Goal: Task Accomplishment & Management: Use online tool/utility

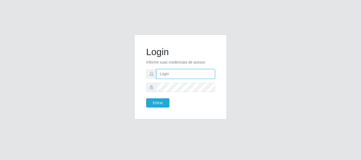
click at [171, 74] on input "text" at bounding box center [185, 73] width 58 height 9
type input "[EMAIL_ADDRESS][DOMAIN_NAME]"
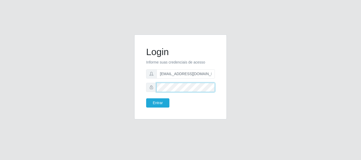
click at [146, 98] on button "Entrar" at bounding box center [157, 102] width 23 height 9
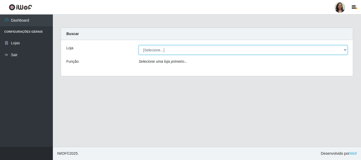
click at [343, 50] on select "[Selecione...] SuperFácil Atacado - Rodoviária" at bounding box center [243, 49] width 209 height 9
select select "400"
click at [139, 45] on select "[Selecione...] SuperFácil Atacado - Rodoviária" at bounding box center [243, 49] width 209 height 9
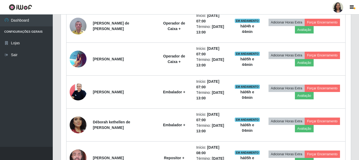
scroll to position [264, 0]
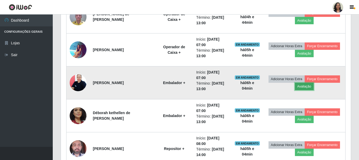
click at [306, 87] on button "Avaliação" at bounding box center [304, 86] width 19 height 7
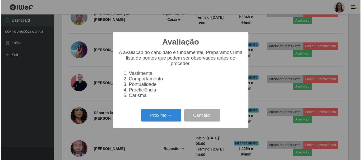
scroll to position [110, 288]
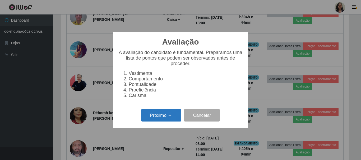
click at [162, 121] on button "Próximo →" at bounding box center [161, 115] width 40 height 12
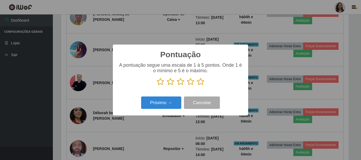
scroll to position [263939, 263761]
click at [201, 83] on icon at bounding box center [200, 82] width 7 height 8
click at [197, 86] on input "radio" at bounding box center [197, 86] width 0 height 0
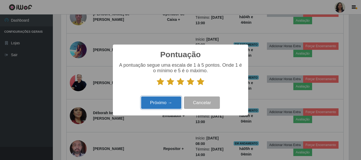
click at [160, 107] on button "Próximo →" at bounding box center [161, 103] width 40 height 12
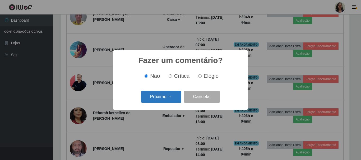
click at [176, 97] on button "Próximo →" at bounding box center [161, 97] width 40 height 12
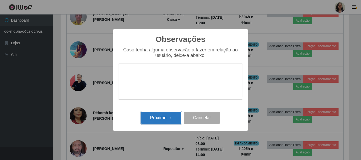
click at [158, 116] on button "Próximo →" at bounding box center [161, 118] width 40 height 12
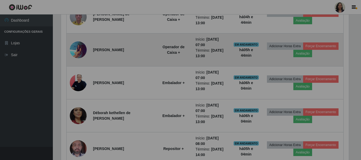
scroll to position [110, 290]
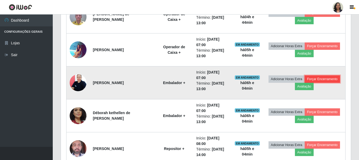
click at [323, 80] on button "Forçar Encerramento" at bounding box center [322, 79] width 35 height 7
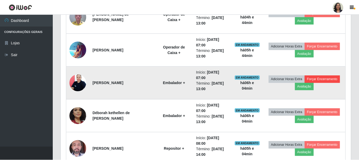
scroll to position [110, 288]
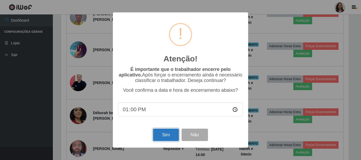
click at [160, 136] on button "Sim" at bounding box center [166, 135] width 26 height 12
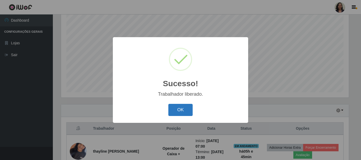
click at [177, 106] on button "OK" at bounding box center [180, 110] width 25 height 12
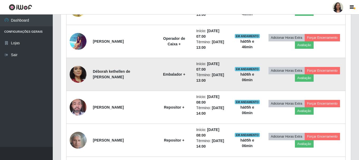
scroll to position [281, 0]
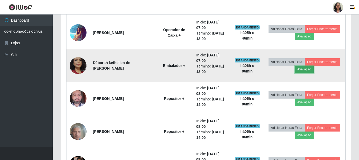
click at [301, 69] on button "Avaliação" at bounding box center [304, 69] width 19 height 7
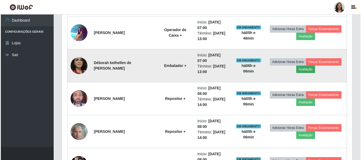
scroll to position [110, 288]
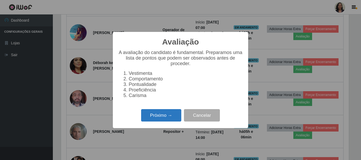
click at [168, 118] on button "Próximo →" at bounding box center [161, 115] width 40 height 12
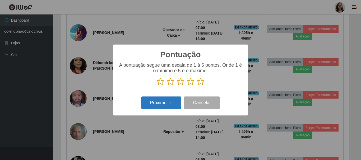
scroll to position [263939, 263761]
click at [198, 83] on icon at bounding box center [200, 82] width 7 height 8
click at [197, 86] on input "radio" at bounding box center [197, 86] width 0 height 0
click at [170, 104] on button "Próximo →" at bounding box center [161, 103] width 40 height 12
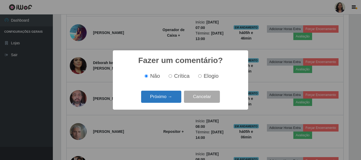
click at [167, 96] on button "Próximo →" at bounding box center [161, 97] width 40 height 12
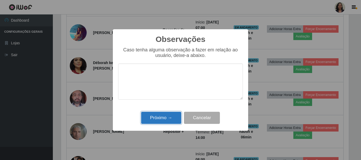
click at [168, 116] on button "Próximo →" at bounding box center [161, 118] width 40 height 12
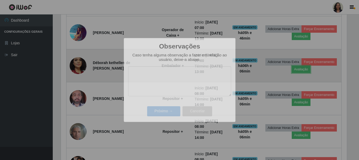
scroll to position [110, 290]
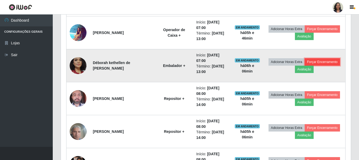
click at [322, 63] on button "Forçar Encerramento" at bounding box center [322, 61] width 35 height 7
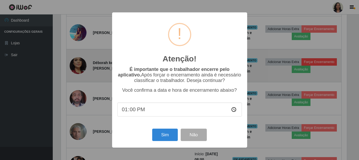
scroll to position [110, 288]
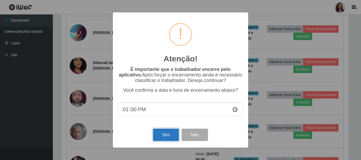
click at [163, 137] on button "Sim" at bounding box center [166, 135] width 26 height 12
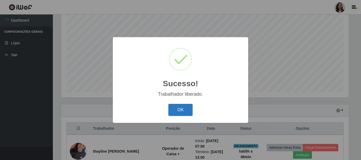
click at [189, 114] on button "OK" at bounding box center [180, 110] width 25 height 12
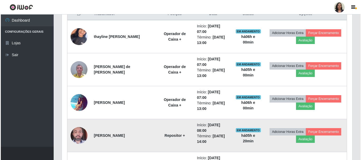
scroll to position [202, 0]
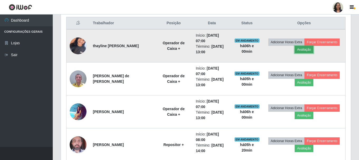
click at [301, 49] on button "Avaliação" at bounding box center [304, 49] width 19 height 7
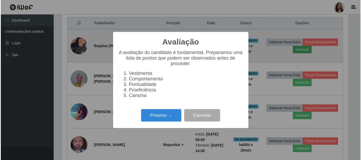
scroll to position [110, 288]
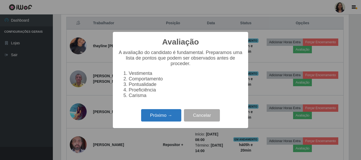
click at [169, 117] on button "Próximo →" at bounding box center [161, 115] width 40 height 12
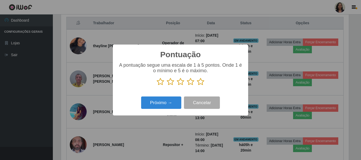
click at [202, 83] on icon at bounding box center [200, 82] width 7 height 8
click at [197, 86] on input "radio" at bounding box center [197, 86] width 0 height 0
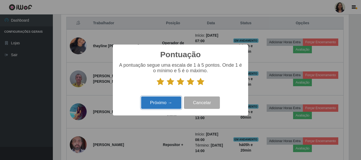
click at [171, 105] on button "Próximo →" at bounding box center [161, 103] width 40 height 12
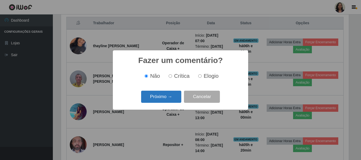
click at [170, 97] on button "Próximo →" at bounding box center [161, 97] width 40 height 12
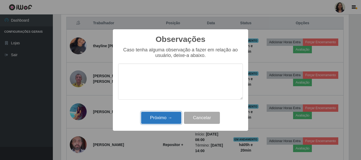
click at [166, 116] on button "Próximo →" at bounding box center [161, 118] width 40 height 12
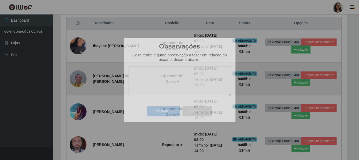
scroll to position [110, 290]
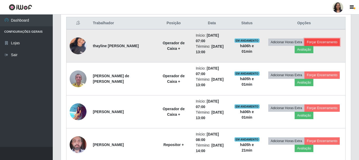
click at [312, 43] on button "Forçar Encerramento" at bounding box center [322, 42] width 35 height 7
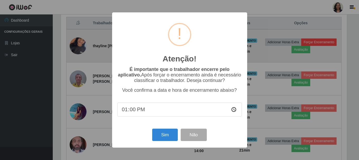
scroll to position [110, 288]
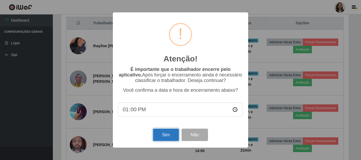
click at [172, 135] on button "Sim" at bounding box center [166, 135] width 26 height 12
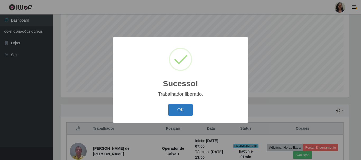
click at [182, 109] on button "OK" at bounding box center [180, 110] width 25 height 12
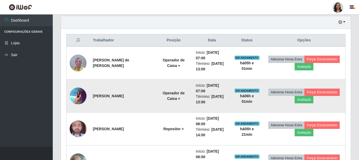
scroll to position [176, 0]
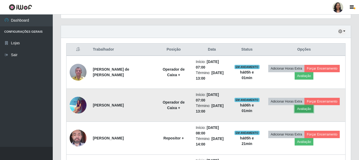
click at [306, 111] on button "Avaliação" at bounding box center [304, 108] width 19 height 7
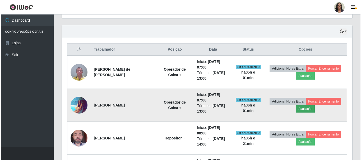
scroll to position [110, 288]
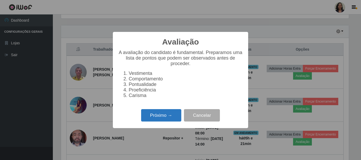
click at [175, 122] on button "Próximo →" at bounding box center [161, 115] width 40 height 12
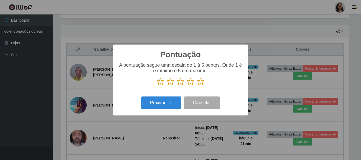
scroll to position [263939, 263761]
click at [201, 84] on icon at bounding box center [200, 82] width 7 height 8
click at [197, 86] on input "radio" at bounding box center [197, 86] width 0 height 0
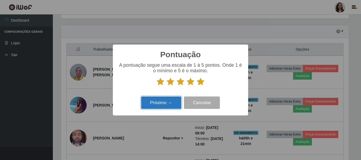
click at [165, 106] on button "Próximo →" at bounding box center [161, 103] width 40 height 12
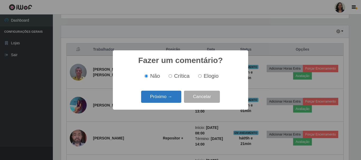
click at [175, 100] on button "Próximo →" at bounding box center [161, 97] width 40 height 12
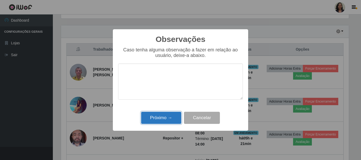
click at [165, 120] on button "Próximo →" at bounding box center [161, 118] width 40 height 12
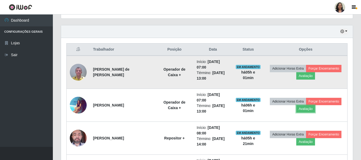
scroll to position [110, 290]
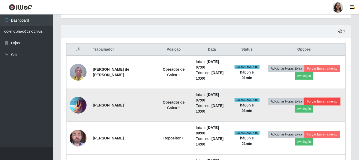
click at [318, 101] on button "Forçar Encerramento" at bounding box center [322, 101] width 35 height 7
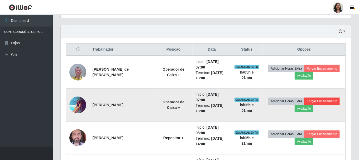
scroll to position [110, 288]
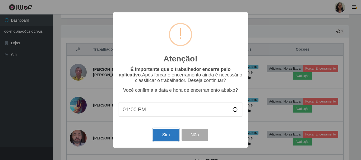
click at [160, 137] on button "Sim" at bounding box center [166, 135] width 26 height 12
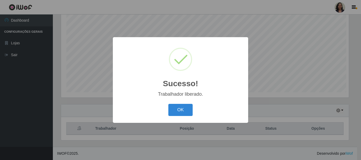
scroll to position [0, 0]
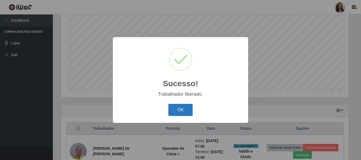
click at [178, 111] on button "OK" at bounding box center [180, 110] width 25 height 12
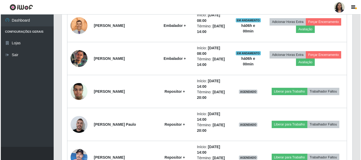
scroll to position [360, 0]
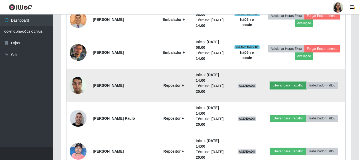
click at [281, 86] on button "Liberar para Trabalho" at bounding box center [289, 85] width 36 height 7
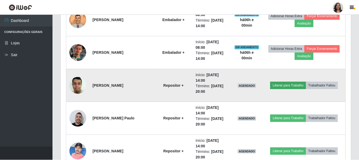
scroll to position [110, 288]
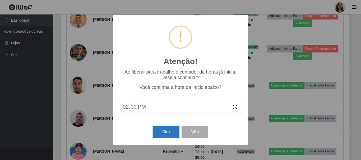
click at [159, 130] on button "Sim" at bounding box center [166, 132] width 26 height 12
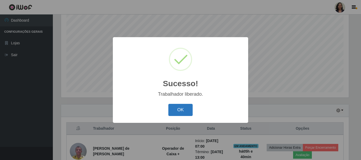
click at [179, 109] on button "OK" at bounding box center [180, 110] width 25 height 12
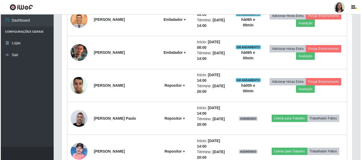
scroll to position [387, 0]
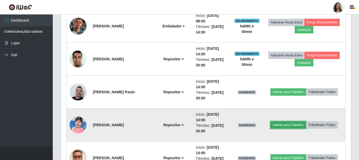
click at [281, 124] on button "Liberar para Trabalho" at bounding box center [289, 124] width 36 height 7
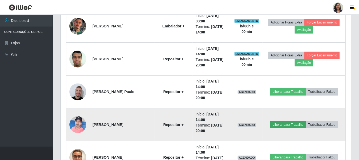
scroll to position [110, 288]
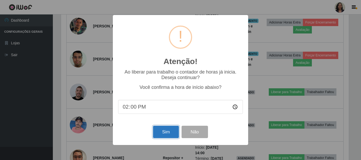
click at [171, 130] on button "Sim" at bounding box center [166, 132] width 26 height 12
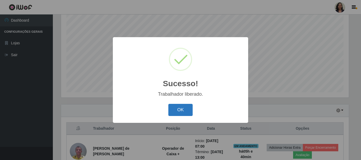
click at [184, 110] on button "OK" at bounding box center [180, 110] width 25 height 12
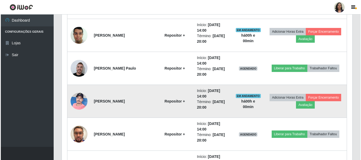
scroll to position [413, 0]
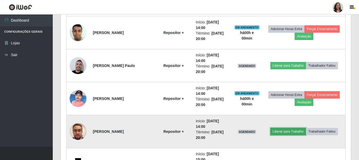
click at [290, 132] on button "Liberar para Trabalho" at bounding box center [289, 131] width 36 height 7
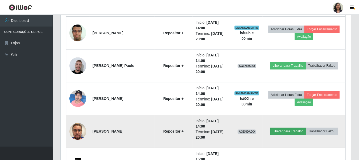
scroll to position [110, 288]
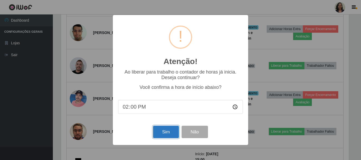
click at [161, 134] on button "Sim" at bounding box center [166, 132] width 26 height 12
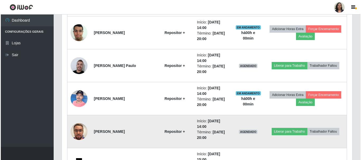
scroll to position [96, 0]
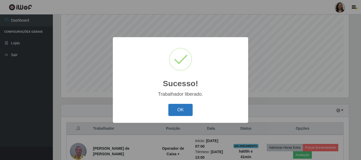
click at [185, 112] on button "OK" at bounding box center [180, 110] width 25 height 12
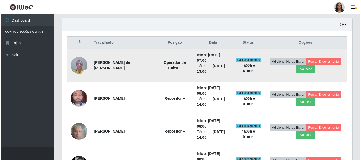
scroll to position [202, 0]
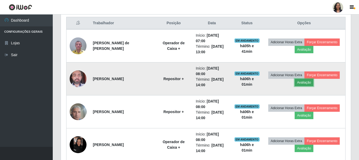
click at [305, 85] on button "Avaliação" at bounding box center [304, 82] width 19 height 7
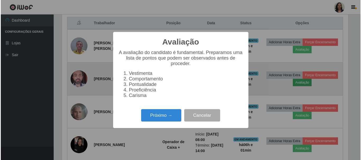
scroll to position [110, 288]
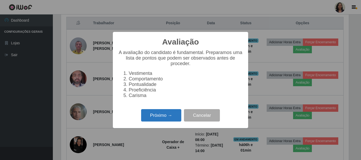
click at [153, 116] on button "Próximo →" at bounding box center [161, 115] width 40 height 12
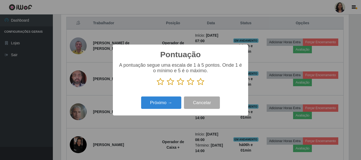
scroll to position [263939, 263761]
click at [202, 83] on icon at bounding box center [200, 82] width 7 height 8
click at [197, 86] on input "radio" at bounding box center [197, 86] width 0 height 0
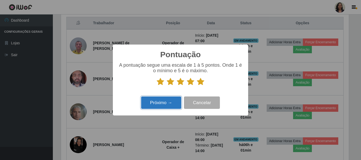
click at [166, 101] on button "Próximo →" at bounding box center [161, 103] width 40 height 12
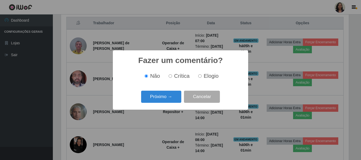
click at [166, 101] on button "Próximo →" at bounding box center [161, 97] width 40 height 12
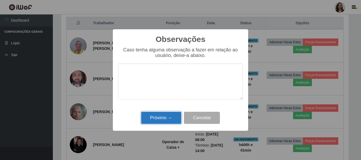
click at [159, 115] on button "Próximo →" at bounding box center [161, 118] width 40 height 12
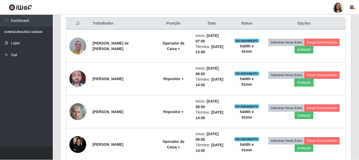
scroll to position [110, 290]
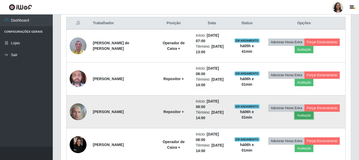
click at [309, 116] on button "Avaliação" at bounding box center [304, 115] width 19 height 7
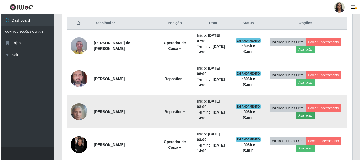
scroll to position [110, 288]
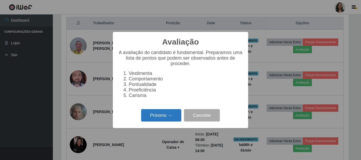
click at [165, 119] on button "Próximo →" at bounding box center [161, 115] width 40 height 12
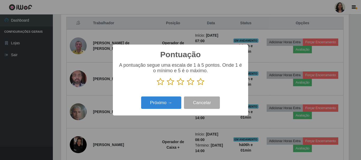
scroll to position [263939, 263761]
click at [199, 83] on icon at bounding box center [200, 82] width 7 height 8
click at [197, 86] on input "radio" at bounding box center [197, 86] width 0 height 0
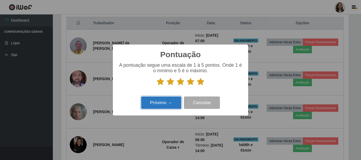
click at [171, 98] on button "Próximo →" at bounding box center [161, 103] width 40 height 12
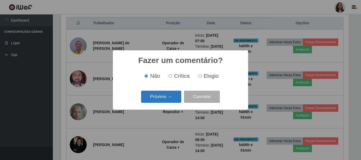
click at [168, 99] on button "Próximo →" at bounding box center [161, 97] width 40 height 12
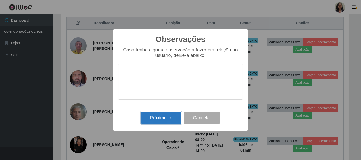
click at [168, 114] on button "Próximo →" at bounding box center [161, 118] width 40 height 12
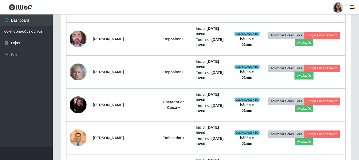
scroll to position [255, 0]
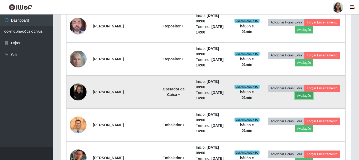
click at [308, 96] on button "Avaliação" at bounding box center [304, 95] width 19 height 7
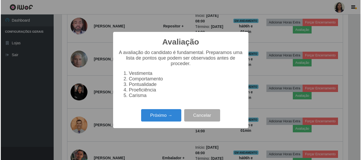
scroll to position [110, 288]
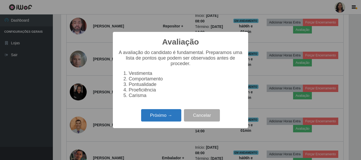
click at [164, 114] on button "Próximo →" at bounding box center [161, 115] width 40 height 12
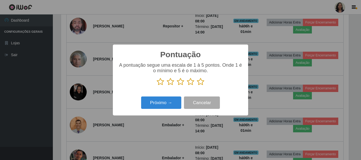
scroll to position [263939, 263761]
click at [202, 82] on icon at bounding box center [200, 82] width 7 height 8
click at [197, 86] on input "radio" at bounding box center [197, 86] width 0 height 0
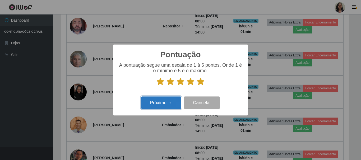
click at [163, 102] on button "Próximo →" at bounding box center [161, 103] width 40 height 12
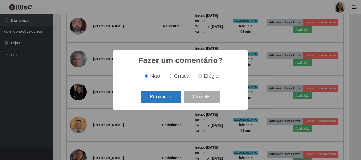
click at [162, 99] on button "Próximo →" at bounding box center [161, 97] width 40 height 12
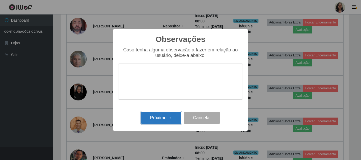
click at [157, 118] on button "Próximo →" at bounding box center [161, 118] width 40 height 12
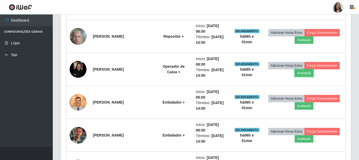
scroll to position [308, 0]
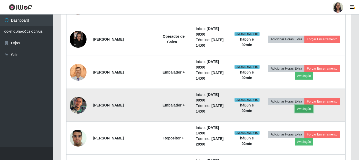
click at [305, 112] on button "Avaliação" at bounding box center [304, 108] width 19 height 7
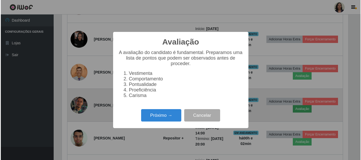
scroll to position [110, 288]
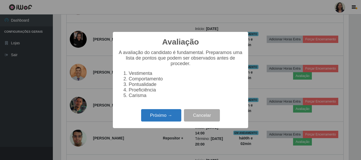
click at [156, 115] on button "Próximo →" at bounding box center [161, 115] width 40 height 12
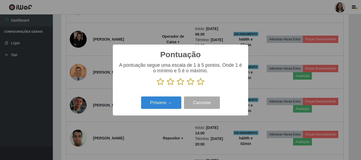
click at [201, 83] on icon at bounding box center [200, 82] width 7 height 8
click at [197, 86] on input "radio" at bounding box center [197, 86] width 0 height 0
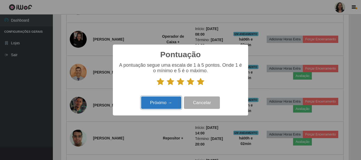
click at [164, 100] on button "Próximo →" at bounding box center [161, 103] width 40 height 12
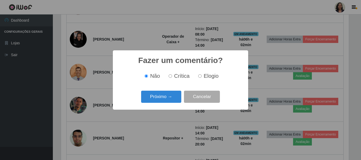
click at [164, 100] on button "Próximo →" at bounding box center [161, 97] width 40 height 12
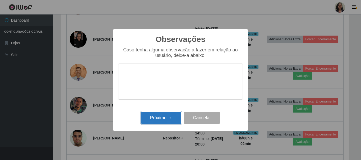
click at [173, 115] on button "Próximo →" at bounding box center [161, 118] width 40 height 12
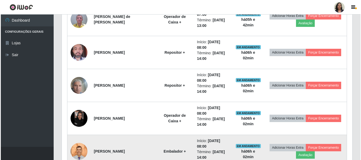
scroll to position [202, 0]
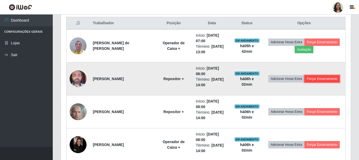
click at [321, 80] on button "Forçar Encerramento" at bounding box center [322, 78] width 35 height 7
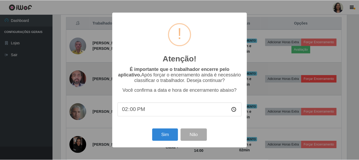
scroll to position [110, 288]
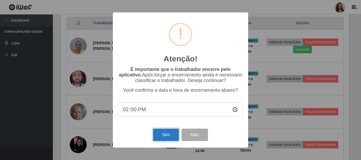
click at [165, 133] on button "Sim" at bounding box center [166, 135] width 26 height 12
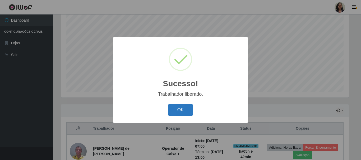
click at [178, 109] on button "OK" at bounding box center [180, 110] width 25 height 12
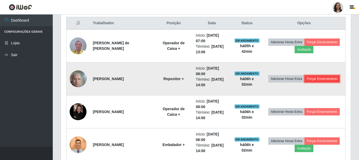
click at [325, 78] on button "Forçar Encerramento" at bounding box center [322, 78] width 35 height 7
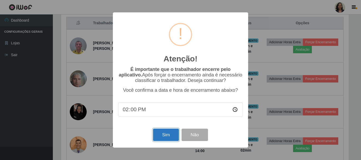
click at [166, 134] on button "Sim" at bounding box center [166, 135] width 26 height 12
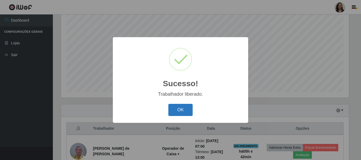
click at [171, 113] on button "OK" at bounding box center [180, 110] width 25 height 12
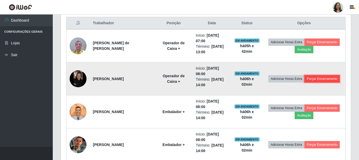
click at [315, 79] on button "Forçar Encerramento" at bounding box center [322, 78] width 35 height 7
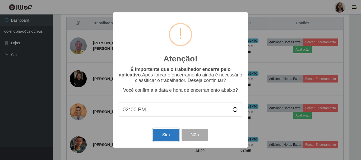
click at [165, 133] on button "Sim" at bounding box center [166, 135] width 26 height 12
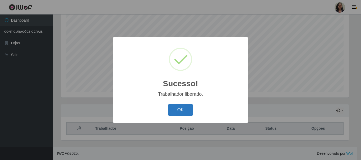
click at [181, 107] on button "OK" at bounding box center [180, 110] width 25 height 12
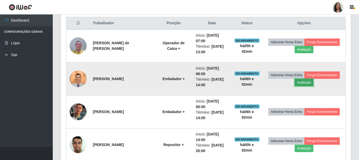
click at [303, 83] on button "Avaliação" at bounding box center [304, 82] width 19 height 7
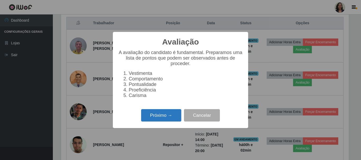
click at [164, 118] on button "Próximo →" at bounding box center [161, 115] width 40 height 12
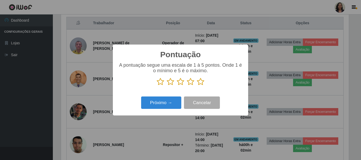
click at [200, 83] on icon at bounding box center [200, 82] width 7 height 8
click at [197, 86] on input "radio" at bounding box center [197, 86] width 0 height 0
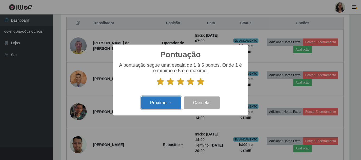
click at [169, 100] on button "Próximo →" at bounding box center [161, 103] width 40 height 12
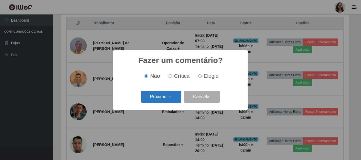
click at [168, 98] on button "Próximo →" at bounding box center [161, 97] width 40 height 12
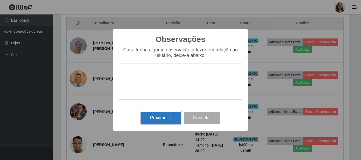
click at [165, 119] on button "Próximo →" at bounding box center [161, 118] width 40 height 12
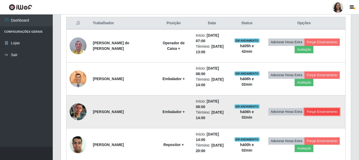
click at [317, 110] on button "Forçar Encerramento" at bounding box center [322, 111] width 35 height 7
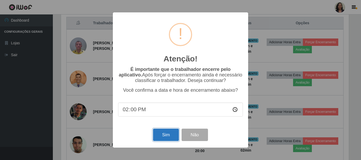
click at [161, 132] on button "Sim" at bounding box center [166, 135] width 26 height 12
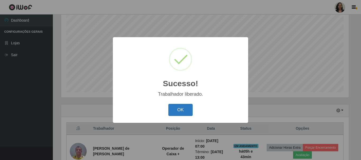
click at [187, 110] on button "OK" at bounding box center [180, 110] width 25 height 12
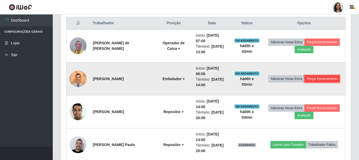
click at [316, 81] on button "Forçar Encerramento" at bounding box center [322, 78] width 35 height 7
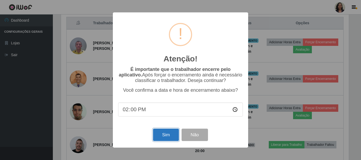
click at [168, 134] on button "Sim" at bounding box center [166, 135] width 26 height 12
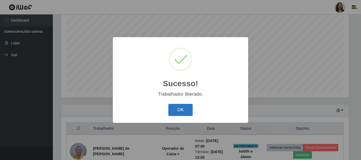
click at [179, 109] on button "OK" at bounding box center [180, 110] width 25 height 12
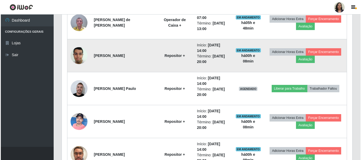
scroll to position [228, 0]
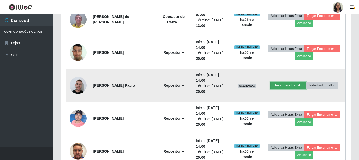
click at [284, 82] on button "Liberar para Trabalho" at bounding box center [289, 85] width 36 height 7
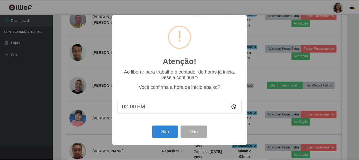
scroll to position [110, 288]
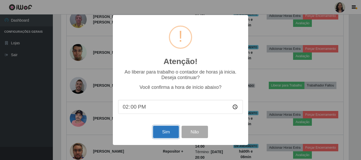
click at [167, 130] on button "Sim" at bounding box center [166, 132] width 26 height 12
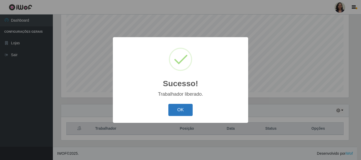
click at [184, 109] on button "OK" at bounding box center [180, 110] width 25 height 12
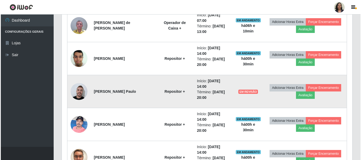
scroll to position [228, 0]
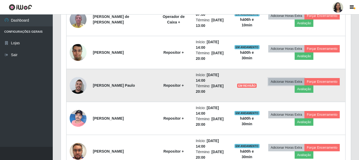
click at [282, 82] on button "Adicionar Horas Extra" at bounding box center [287, 81] width 36 height 7
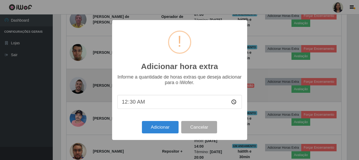
scroll to position [110, 288]
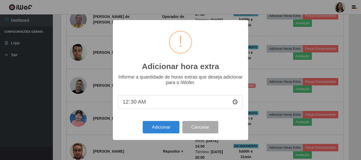
click at [269, 67] on div "Adicionar hora extra × Informe a quantidade de horas extras que deseja adiciona…" at bounding box center [180, 80] width 361 height 160
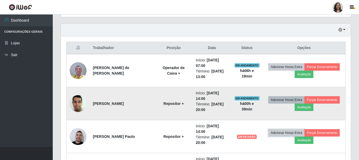
scroll to position [202, 0]
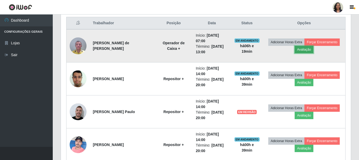
click at [304, 50] on button "Avaliação" at bounding box center [304, 49] width 19 height 7
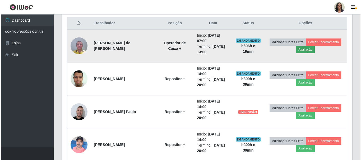
scroll to position [110, 288]
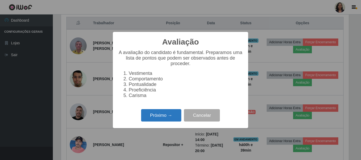
click at [160, 116] on button "Próximo →" at bounding box center [161, 115] width 40 height 12
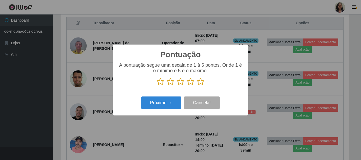
click at [200, 83] on icon at bounding box center [200, 82] width 7 height 8
click at [197, 86] on input "radio" at bounding box center [197, 86] width 0 height 0
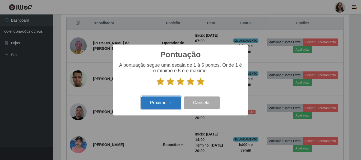
click at [159, 103] on button "Próximo →" at bounding box center [161, 103] width 40 height 12
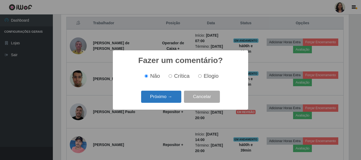
click at [162, 99] on button "Próximo →" at bounding box center [161, 97] width 40 height 12
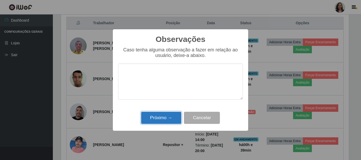
click at [163, 118] on button "Próximo →" at bounding box center [161, 118] width 40 height 12
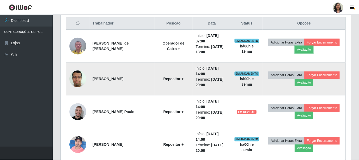
scroll to position [110, 290]
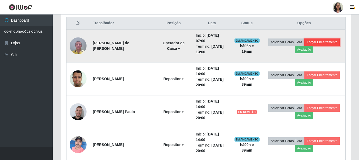
click at [323, 41] on button "Forçar Encerramento" at bounding box center [322, 42] width 35 height 7
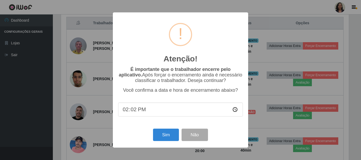
type input "14:20"
click at [172, 134] on button "Sim" at bounding box center [166, 135] width 26 height 12
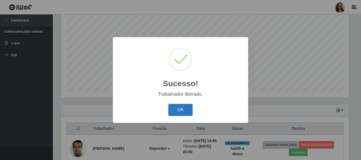
click at [181, 111] on button "OK" at bounding box center [180, 110] width 25 height 12
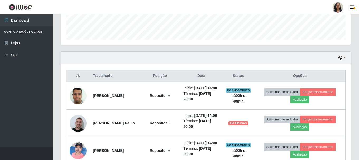
scroll to position [176, 0]
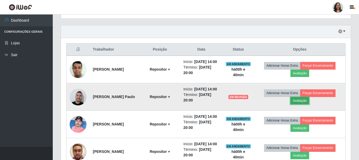
click at [302, 105] on button "Avaliação" at bounding box center [300, 100] width 19 height 7
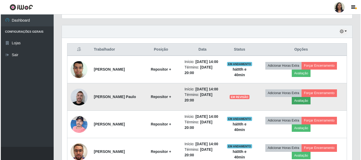
scroll to position [110, 288]
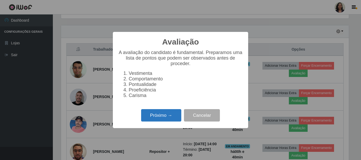
click at [170, 121] on button "Próximo →" at bounding box center [161, 115] width 40 height 12
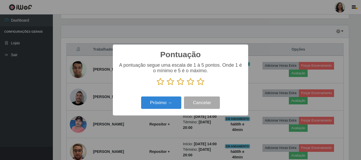
scroll to position [263939, 263761]
click at [203, 81] on icon at bounding box center [200, 82] width 7 height 8
click at [197, 86] on input "radio" at bounding box center [197, 86] width 0 height 0
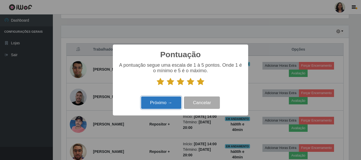
click at [162, 105] on button "Próximo →" at bounding box center [161, 103] width 40 height 12
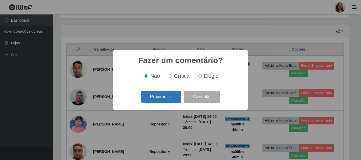
click at [173, 97] on button "Próximo →" at bounding box center [161, 97] width 40 height 12
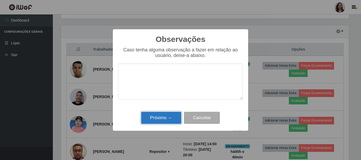
click at [151, 120] on button "Próximo →" at bounding box center [161, 118] width 40 height 12
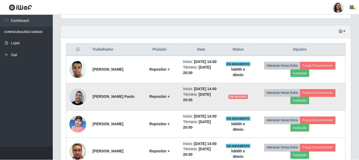
scroll to position [110, 290]
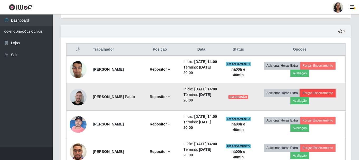
click at [325, 97] on button "Forçar Encerramento" at bounding box center [317, 93] width 35 height 7
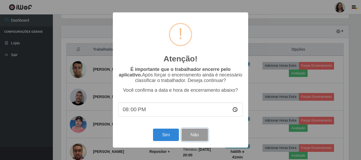
click at [207, 140] on button "Não" at bounding box center [194, 135] width 26 height 12
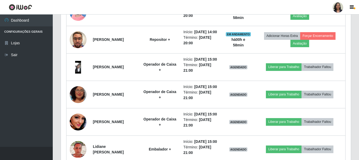
scroll to position [314, 0]
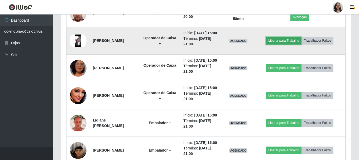
click at [297, 44] on button "Liberar para Trabalho" at bounding box center [284, 40] width 36 height 7
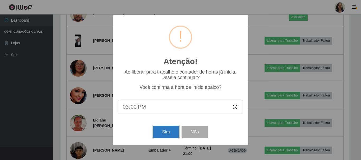
click at [161, 134] on button "Sim" at bounding box center [166, 132] width 26 height 12
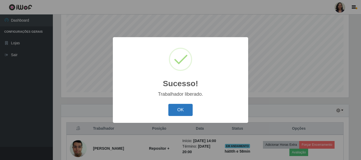
click at [181, 112] on button "OK" at bounding box center [180, 110] width 25 height 12
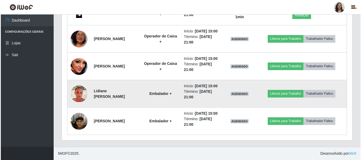
scroll to position [393, 0]
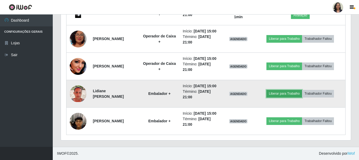
click at [283, 90] on button "Liberar para Trabalho" at bounding box center [285, 93] width 36 height 7
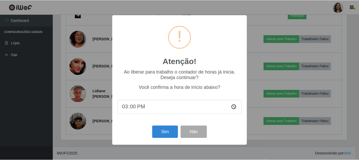
scroll to position [110, 288]
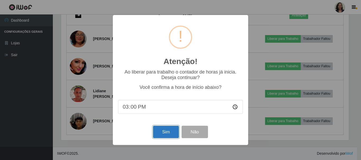
click at [162, 134] on button "Sim" at bounding box center [166, 132] width 26 height 12
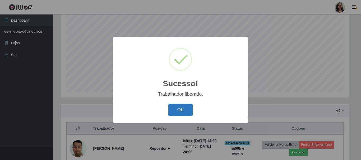
click at [180, 110] on button "OK" at bounding box center [180, 110] width 25 height 12
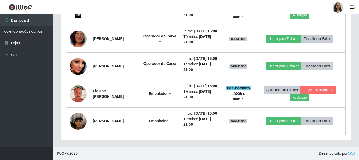
scroll to position [387, 0]
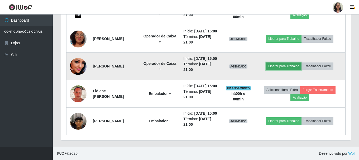
click at [285, 63] on button "Liberar para Trabalho" at bounding box center [284, 66] width 36 height 7
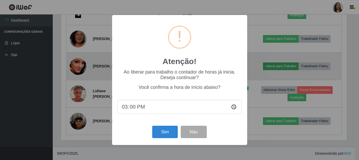
scroll to position [110, 288]
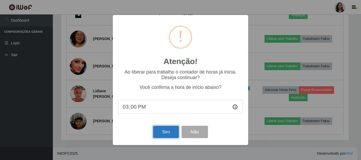
click at [162, 133] on button "Sim" at bounding box center [166, 132] width 26 height 12
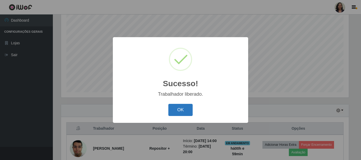
click at [175, 112] on button "OK" at bounding box center [180, 110] width 25 height 12
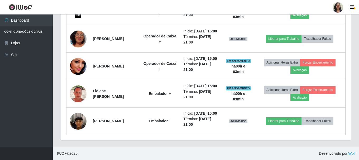
scroll to position [367, 0]
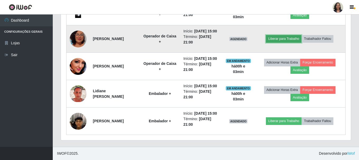
click at [291, 43] on button "Liberar para Trabalho" at bounding box center [284, 38] width 36 height 7
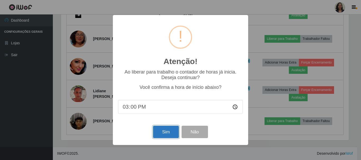
click at [171, 133] on button "Sim" at bounding box center [166, 132] width 26 height 12
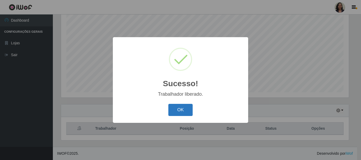
click at [187, 107] on button "OK" at bounding box center [180, 110] width 25 height 12
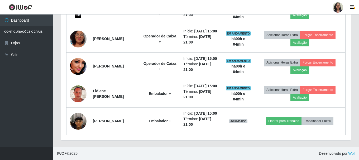
scroll to position [393, 0]
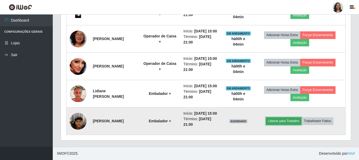
click at [286, 121] on button "Liberar para Trabalho" at bounding box center [284, 121] width 36 height 7
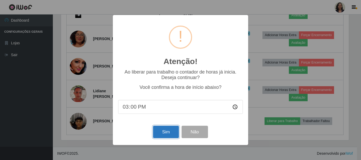
click at [169, 134] on button "Sim" at bounding box center [166, 132] width 26 height 12
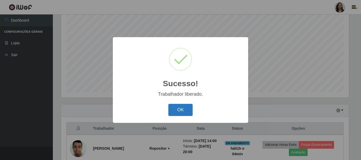
click at [182, 109] on button "OK" at bounding box center [180, 110] width 25 height 12
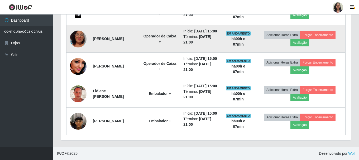
scroll to position [367, 0]
